Goal: Find specific page/section: Find specific page/section

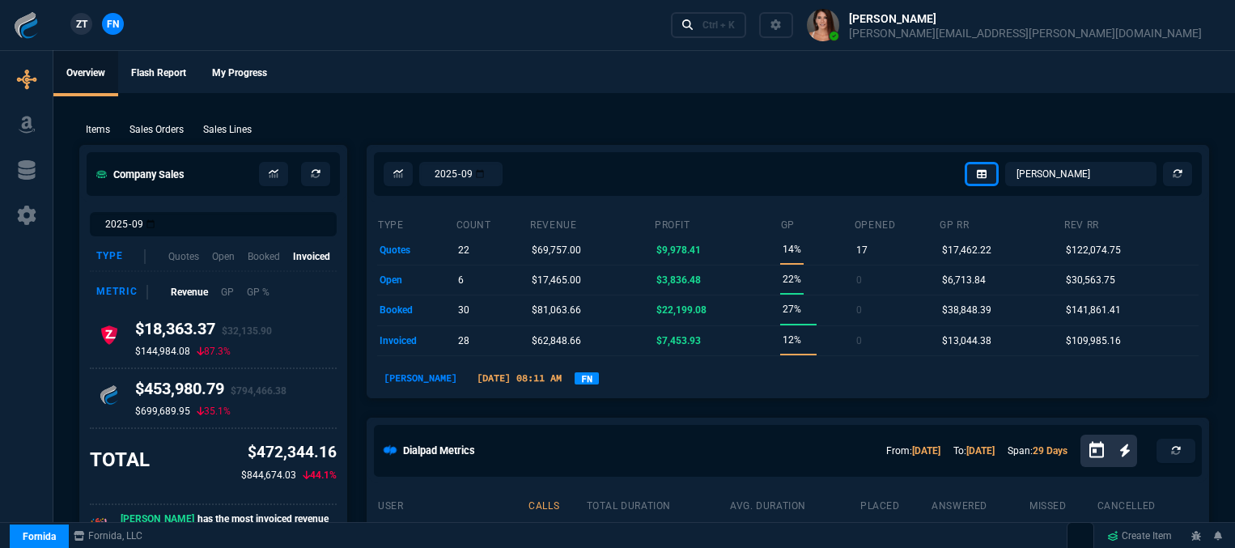
select select "12: [PERSON_NAME]"
select select
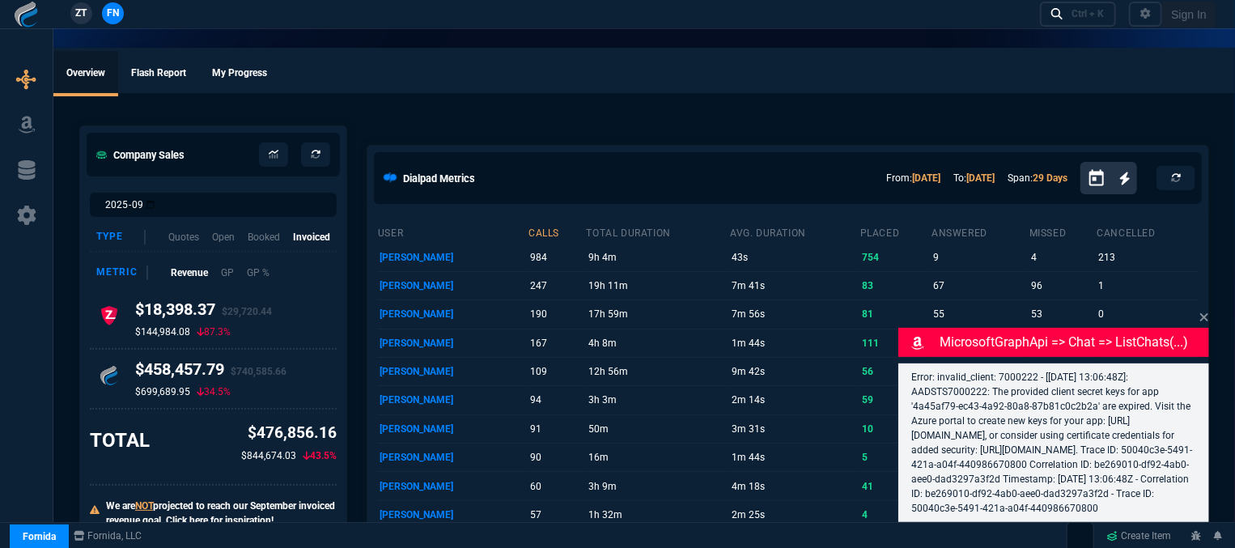
select select "12: [PERSON_NAME]"
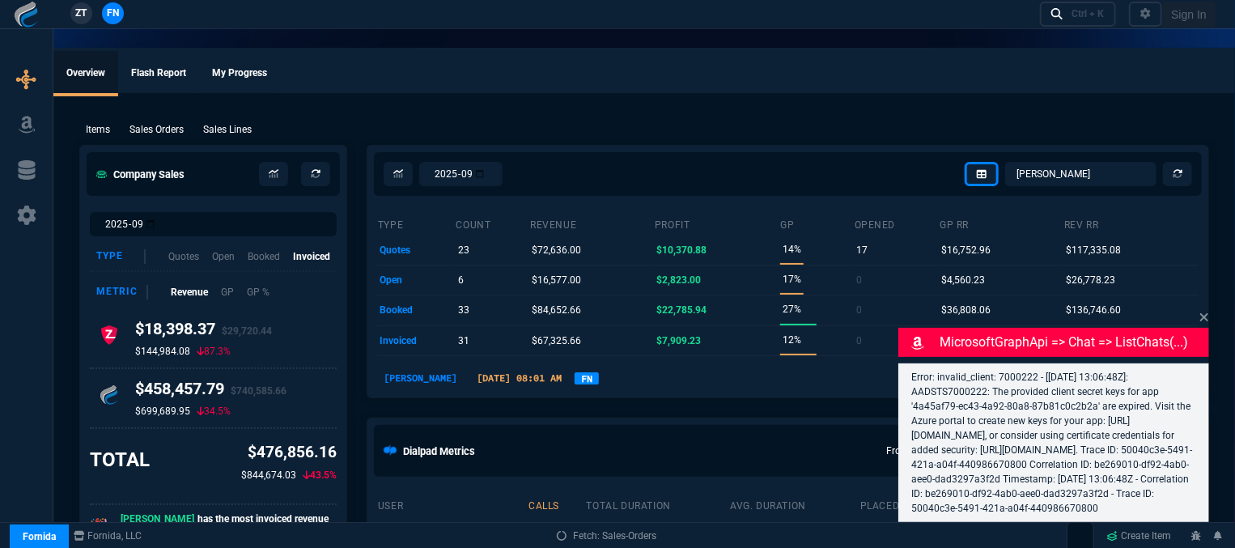
select select
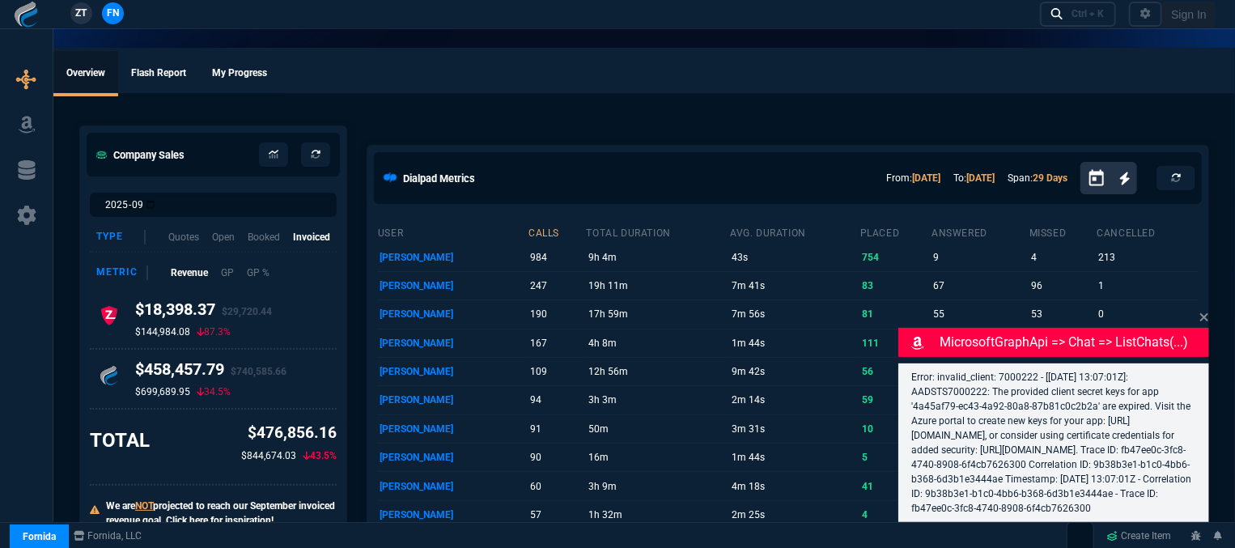
select select "12: [PERSON_NAME]"
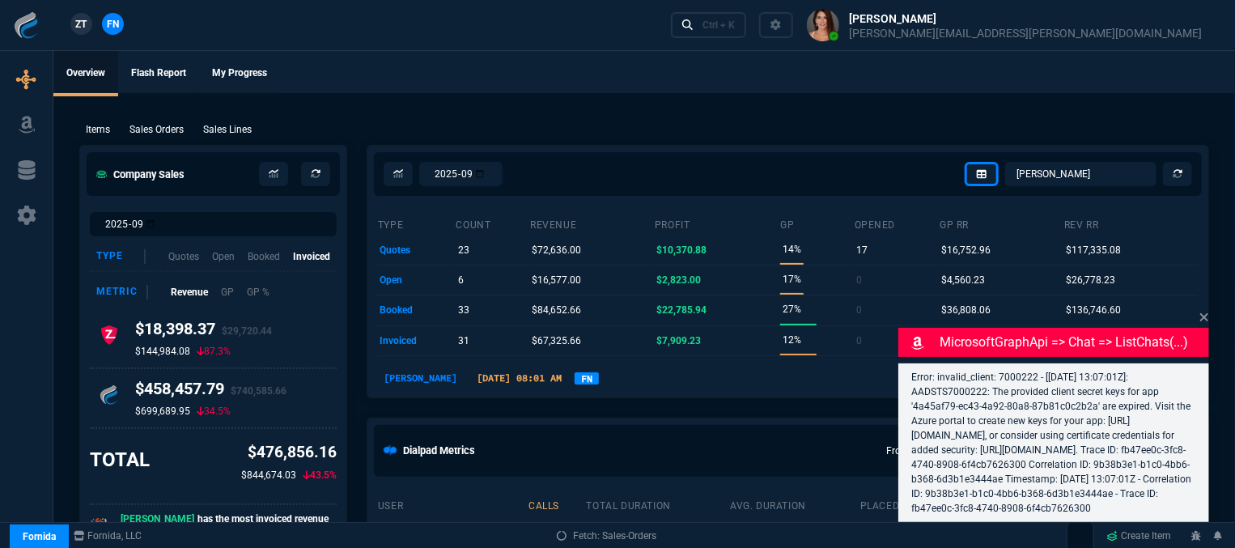
select select
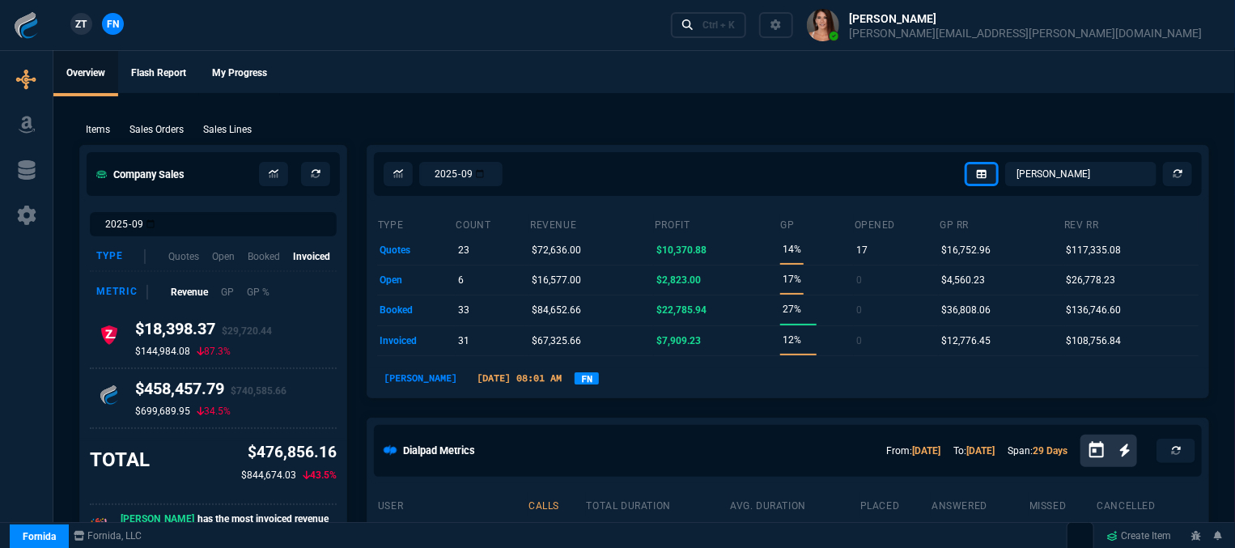
click at [488, 49] on div "ZT FN Ctrl + K" at bounding box center [617, 25] width 1235 height 50
click at [735, 23] on div "Ctrl + K" at bounding box center [719, 25] width 32 height 13
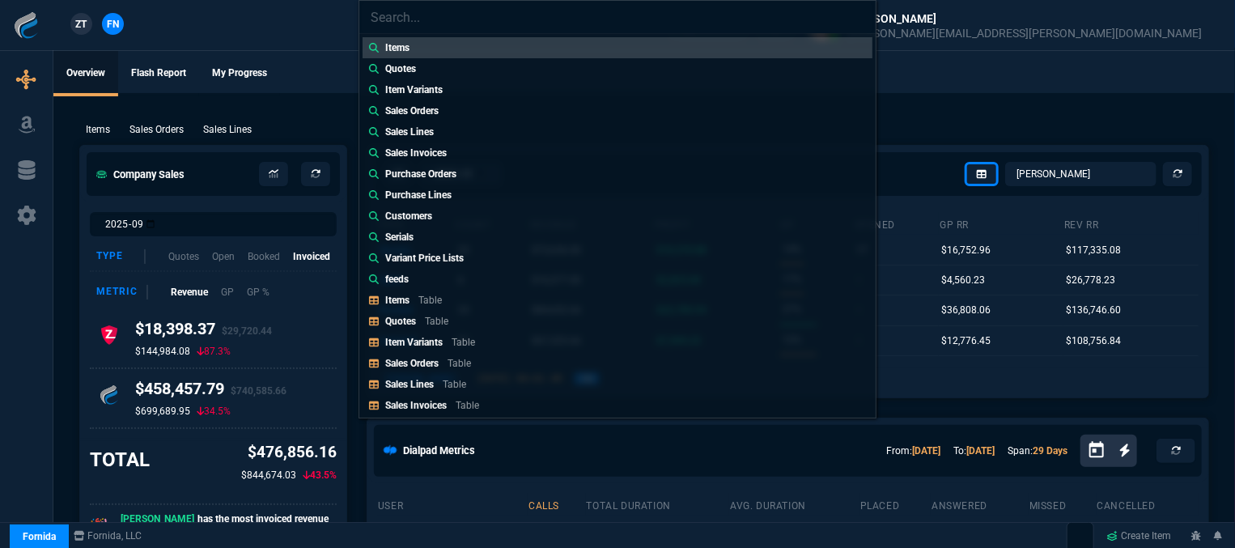
click at [929, 85] on div "Items Quotes Item Variants Sales Orders Sales Lines Sales Invoices Purchase Ord…" at bounding box center [617, 274] width 1235 height 548
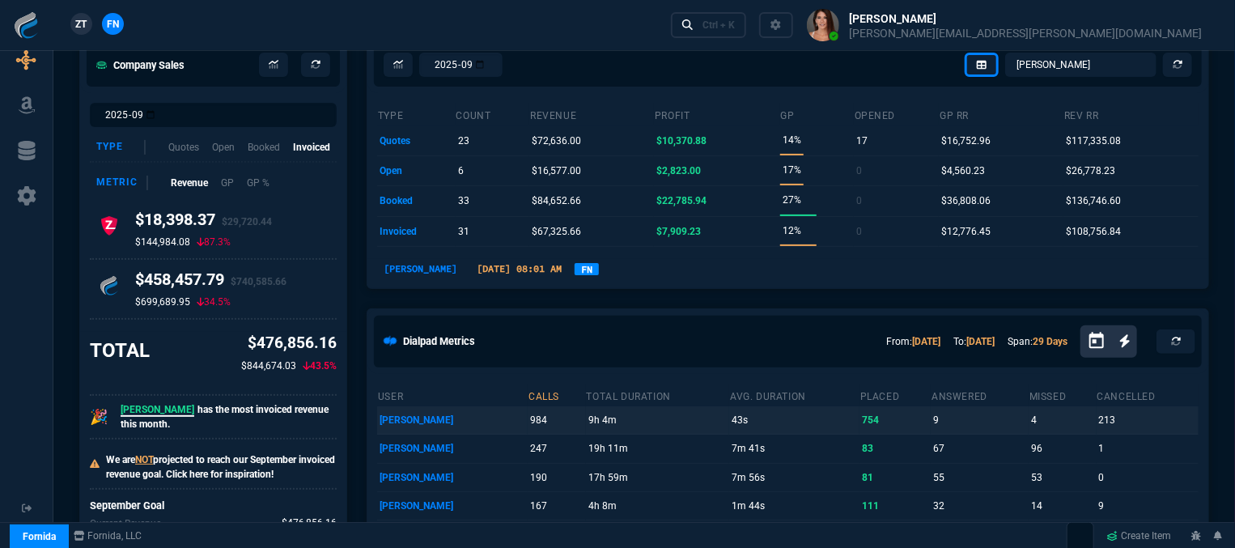
scroll to position [81, 0]
